Goal: Task Accomplishment & Management: Check status

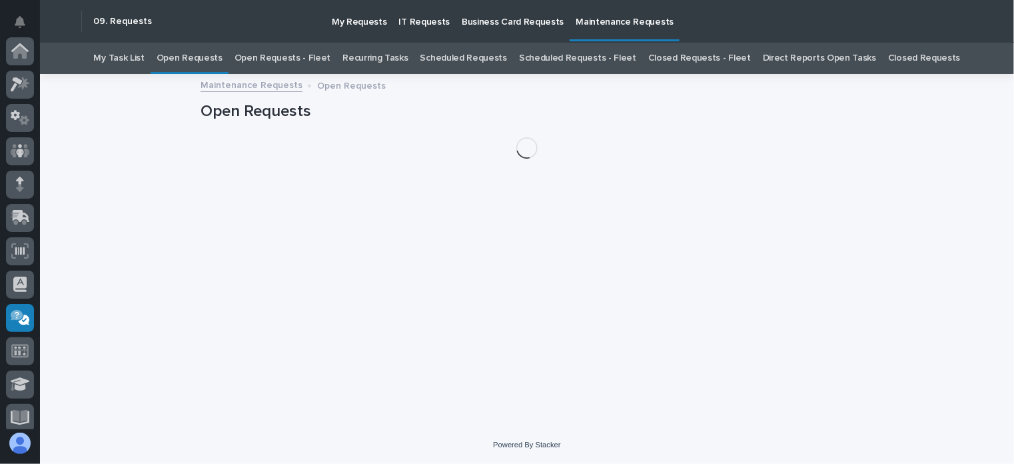
scroll to position [267, 0]
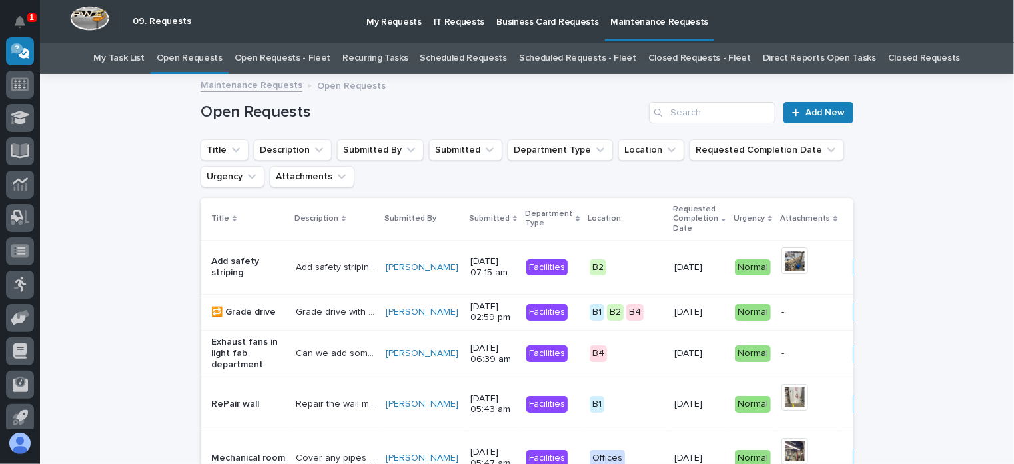
click at [306, 58] on link "Open Requests - Fleet" at bounding box center [283, 58] width 97 height 31
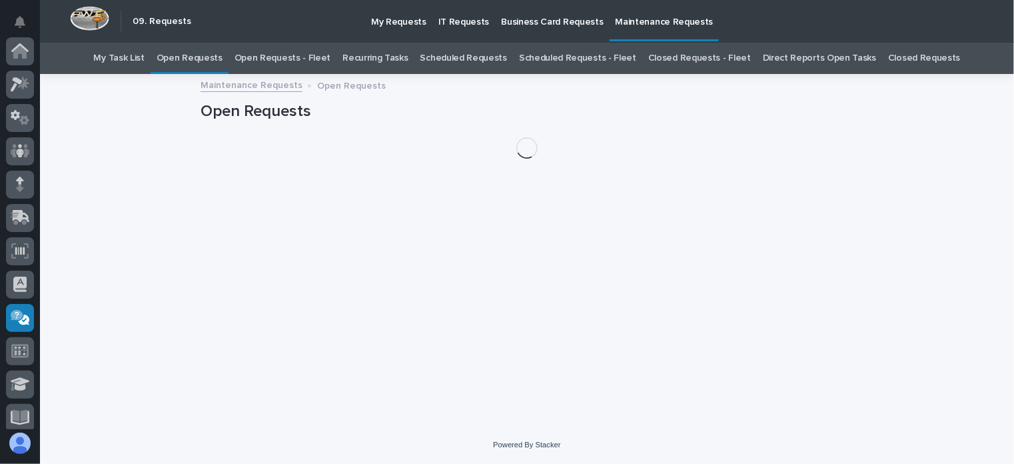
scroll to position [267, 0]
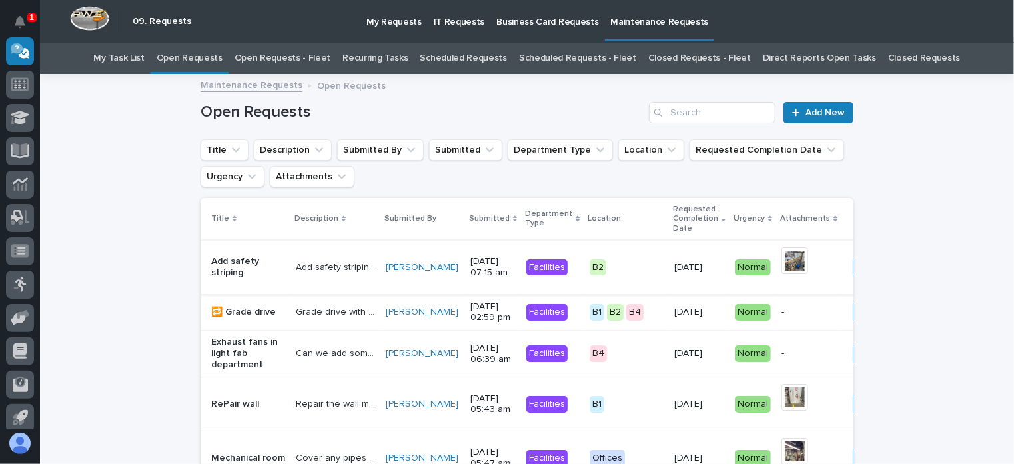
click at [782, 261] on img at bounding box center [795, 260] width 27 height 27
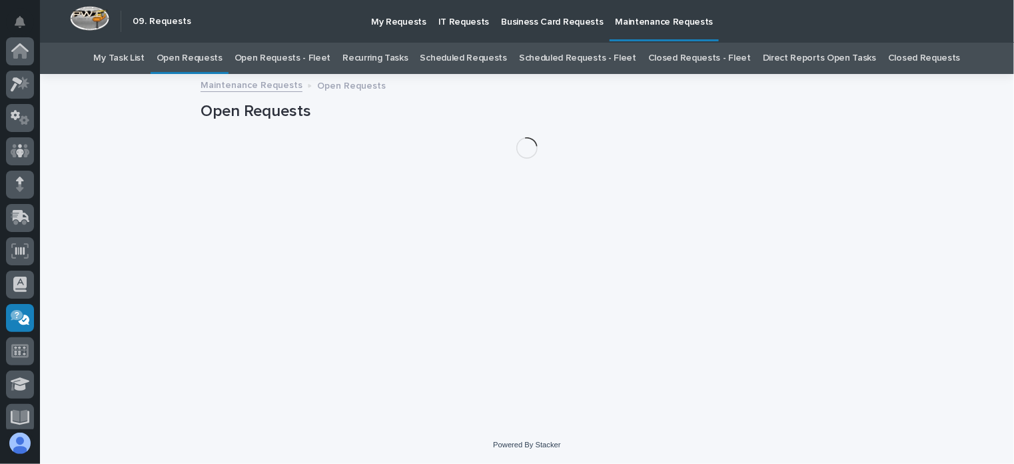
scroll to position [267, 0]
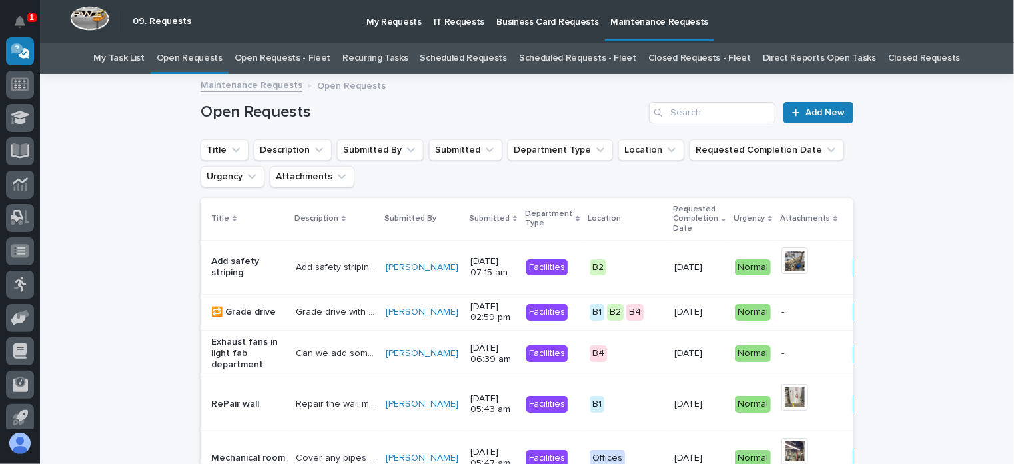
click at [309, 266] on p "Add safety striping throughout building two" at bounding box center [337, 266] width 82 height 14
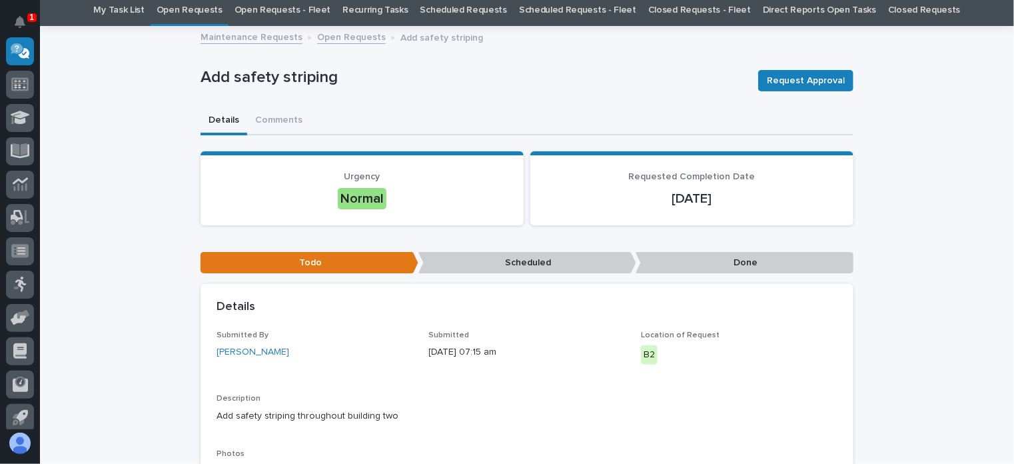
scroll to position [133, 0]
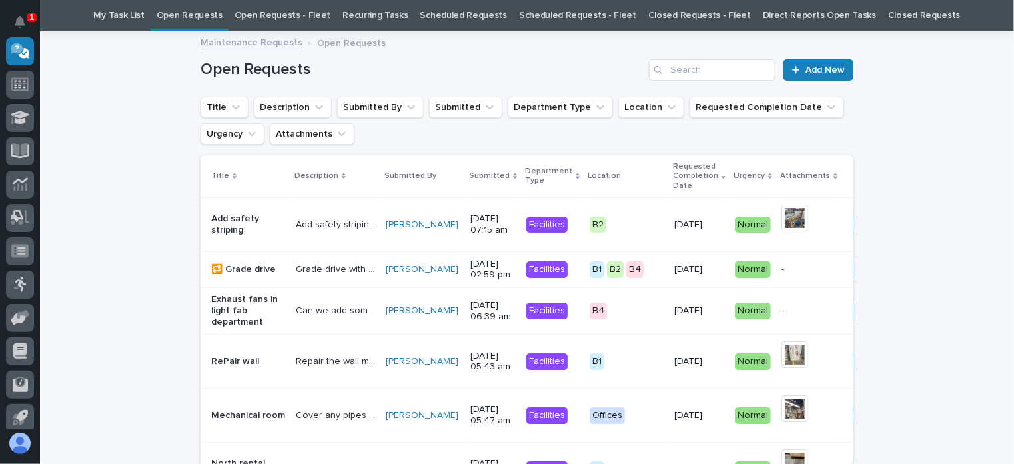
scroll to position [109, 0]
